Goal: Register for event/course

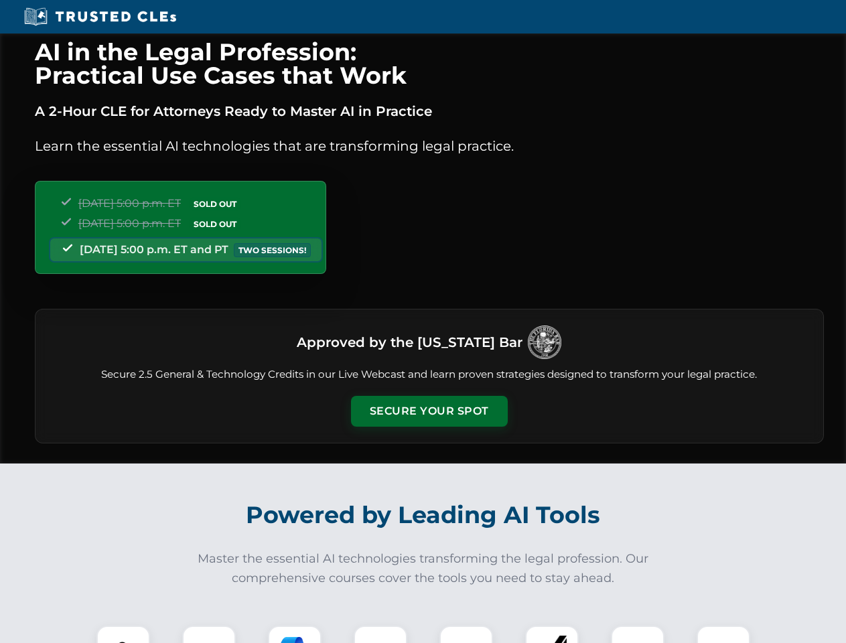
click at [429, 411] on button "Secure Your Spot" at bounding box center [429, 411] width 157 height 31
click at [123, 635] on img at bounding box center [123, 652] width 39 height 39
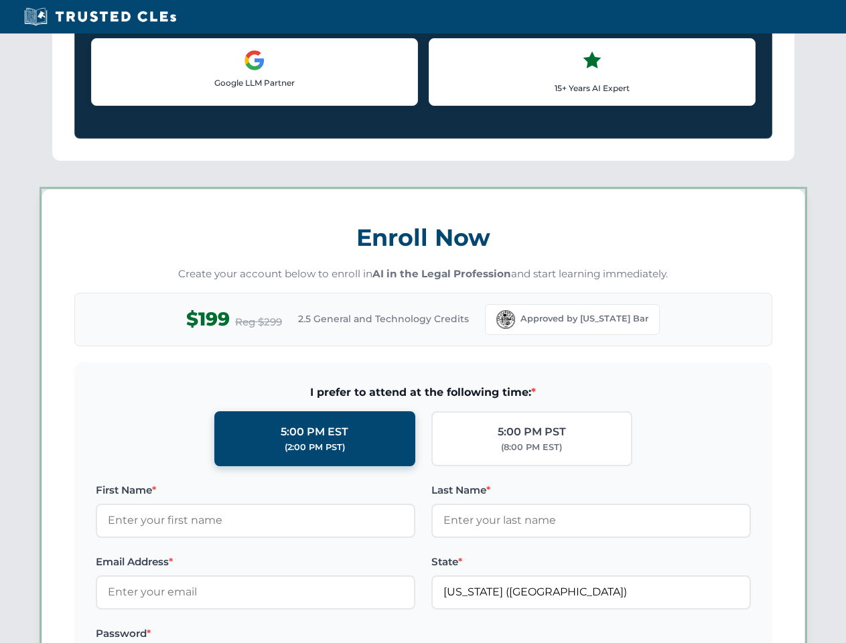
click at [295, 635] on label "Password *" at bounding box center [256, 634] width 320 height 16
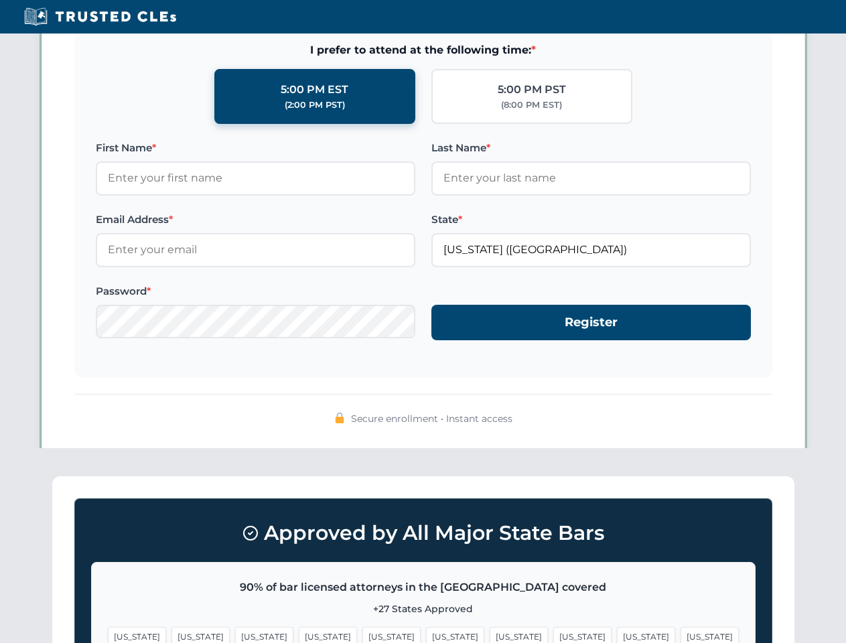
click at [617, 635] on span "[US_STATE]" at bounding box center [646, 636] width 58 height 19
